Goal: Information Seeking & Learning: Understand process/instructions

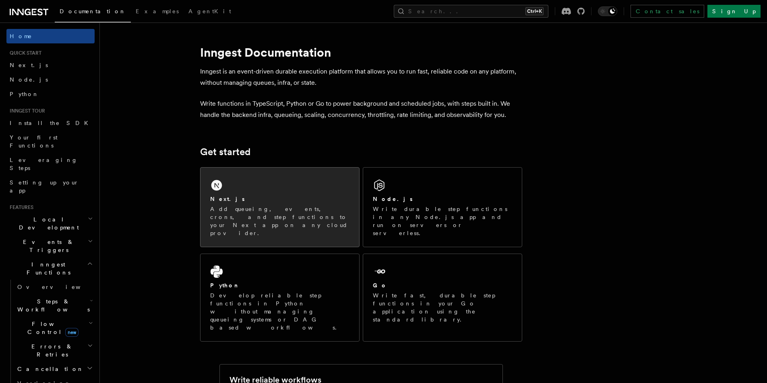
click at [246, 215] on p "Add queueing, events, crons, and step functions to your Next app on any cloud p…" at bounding box center [279, 221] width 139 height 32
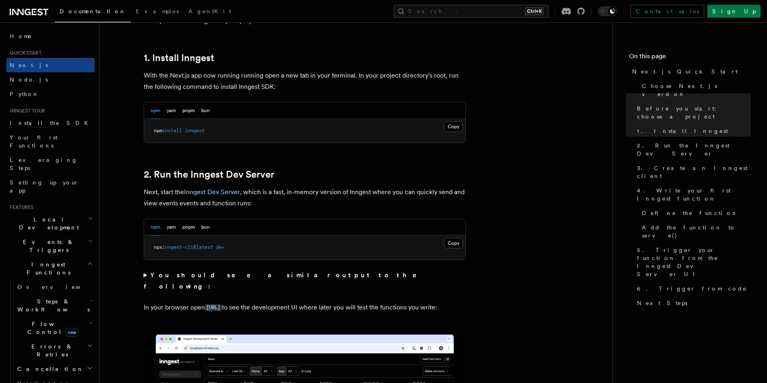
scroll to position [443, 0]
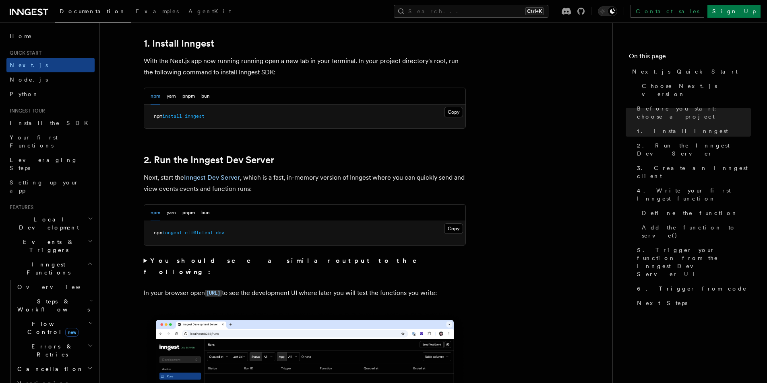
click at [451, 223] on pre "npx inngest-cli@latest dev" at bounding box center [304, 233] width 321 height 24
click at [451, 226] on button "Copy Copied" at bounding box center [453, 229] width 19 height 10
